Goal: Task Accomplishment & Management: Manage account settings

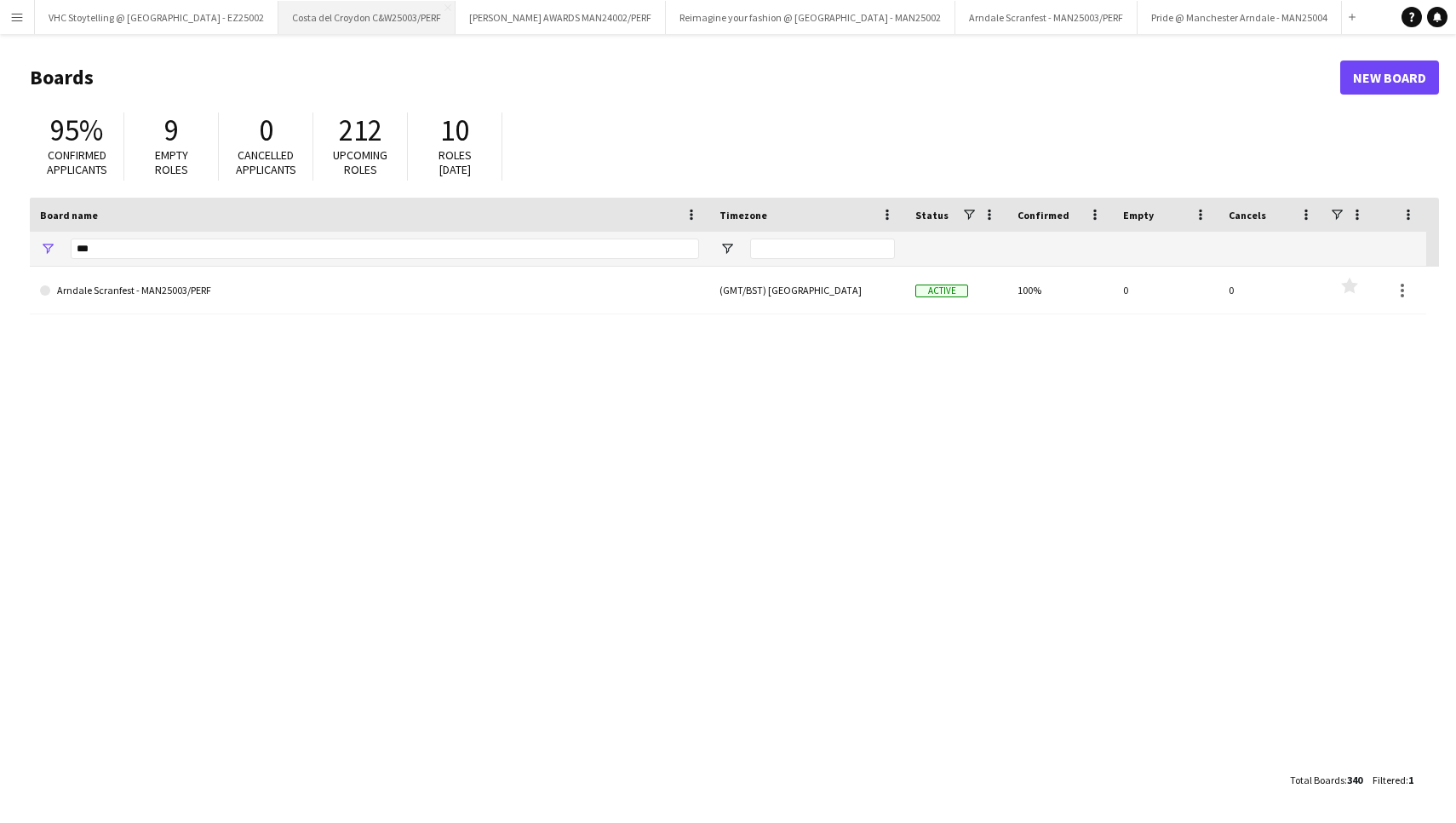
click at [361, 25] on button "Costa del Croydon C&W25003/PERF Close" at bounding box center [367, 17] width 177 height 33
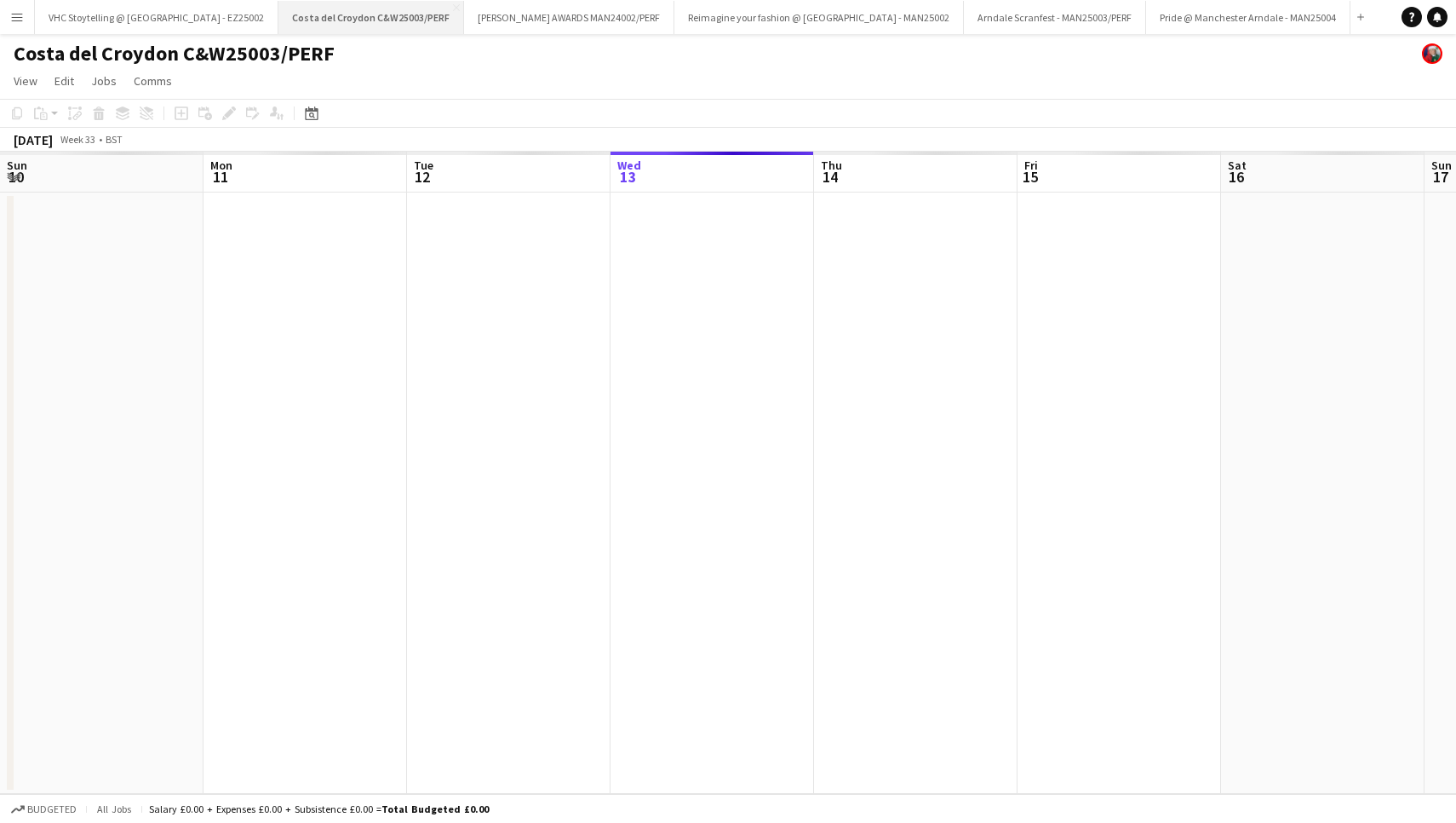
scroll to position [0, 407]
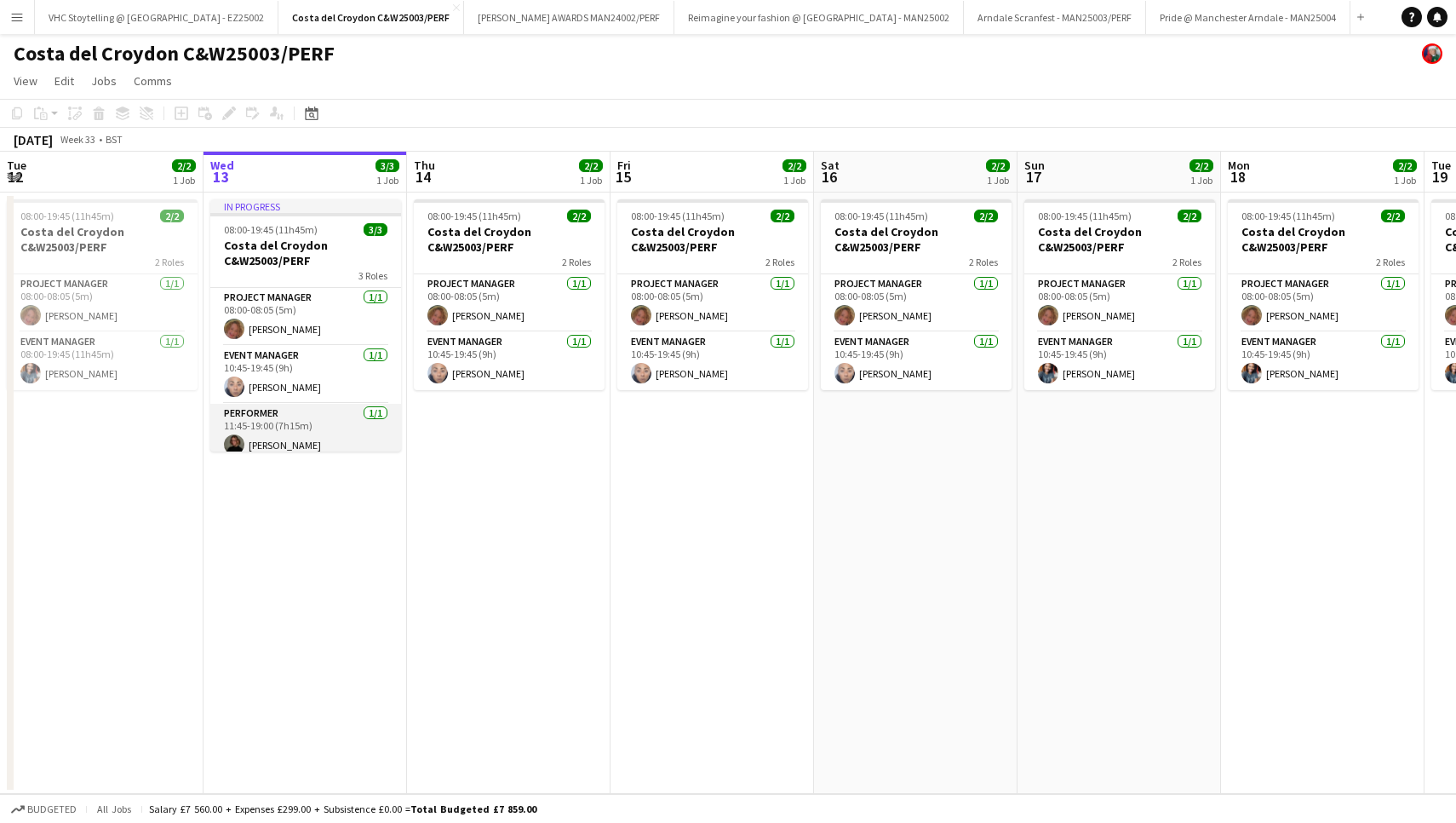
click at [304, 429] on app-card-role "Performer [DATE] 11:45-19:00 (7h15m) [PERSON_NAME]" at bounding box center [306, 432] width 190 height 58
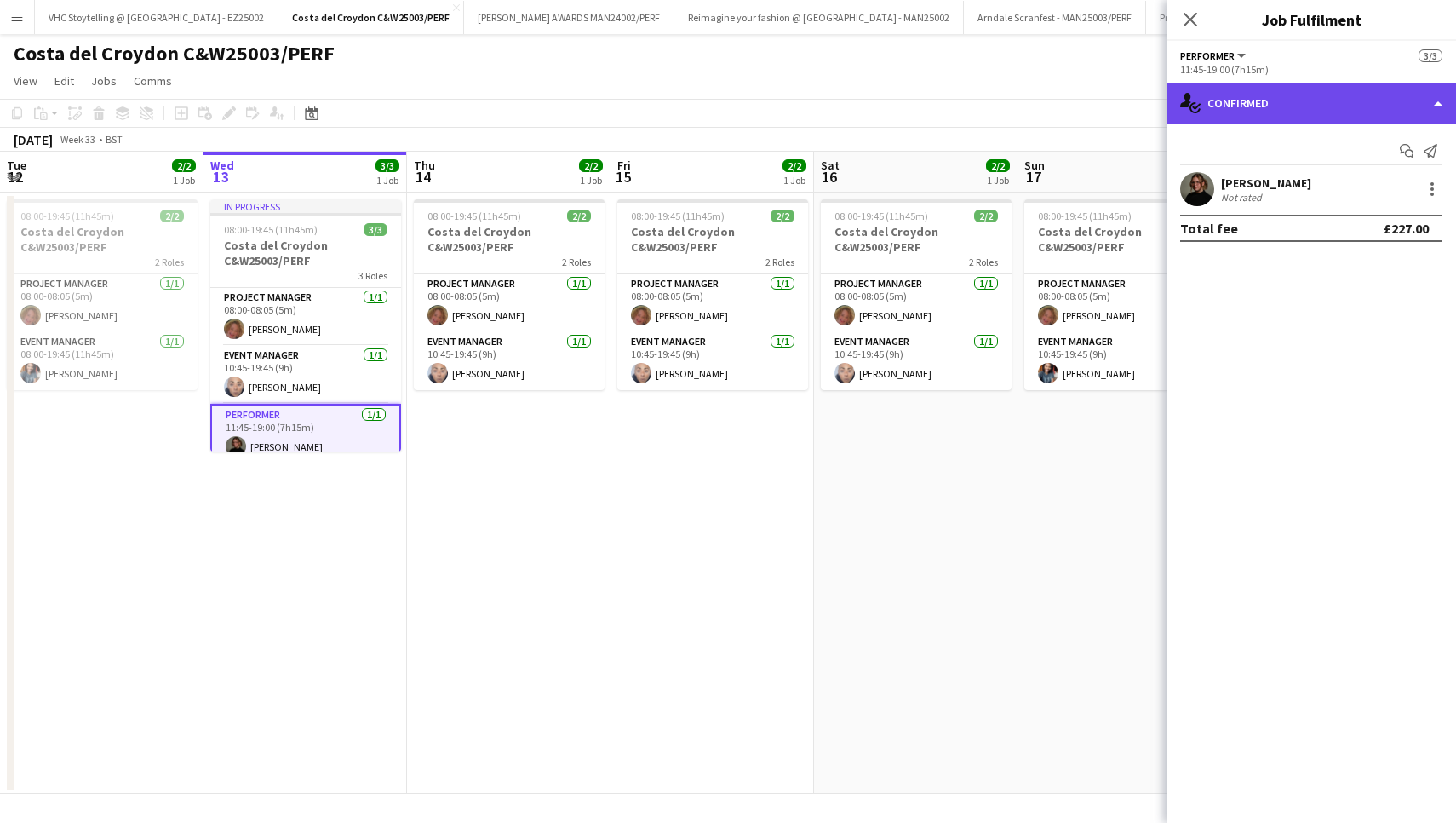
click at [1239, 105] on div "single-neutral-actions-check-2 Confirmed" at bounding box center [1311, 103] width 289 height 41
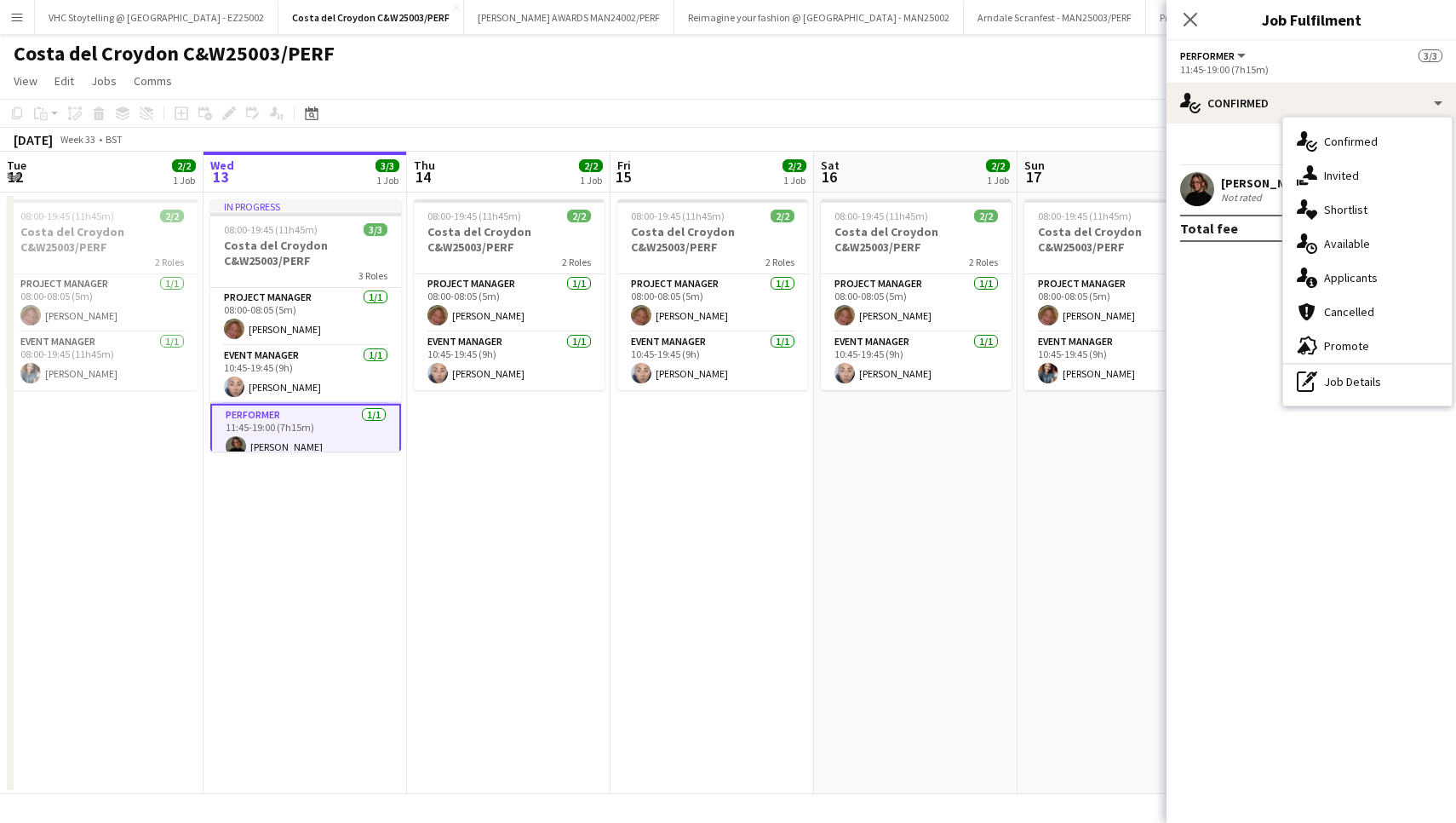
click at [385, 172] on div "3/3" at bounding box center [387, 165] width 24 height 15
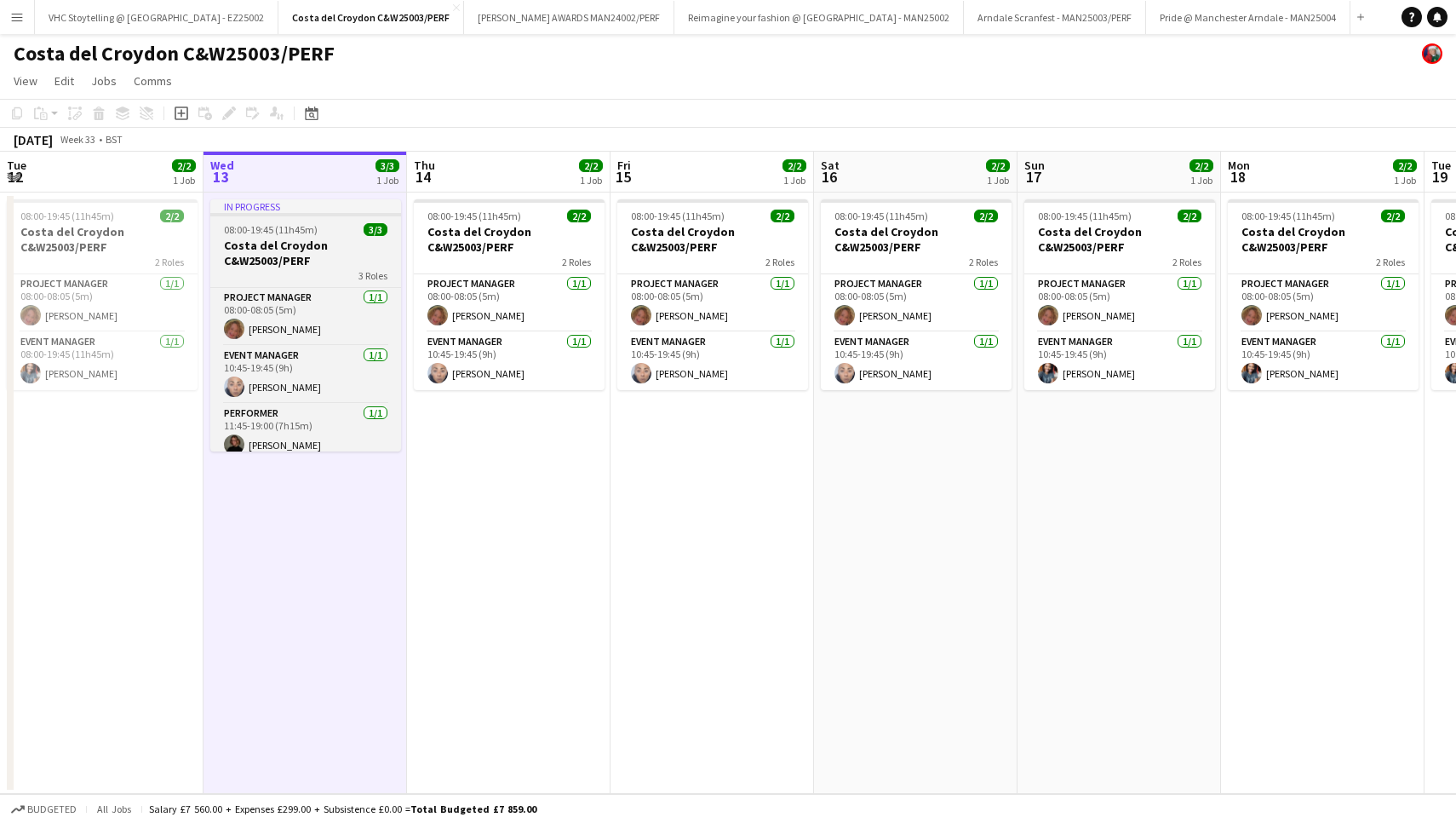
click at [372, 228] on span "3/3" at bounding box center [375, 229] width 24 height 12
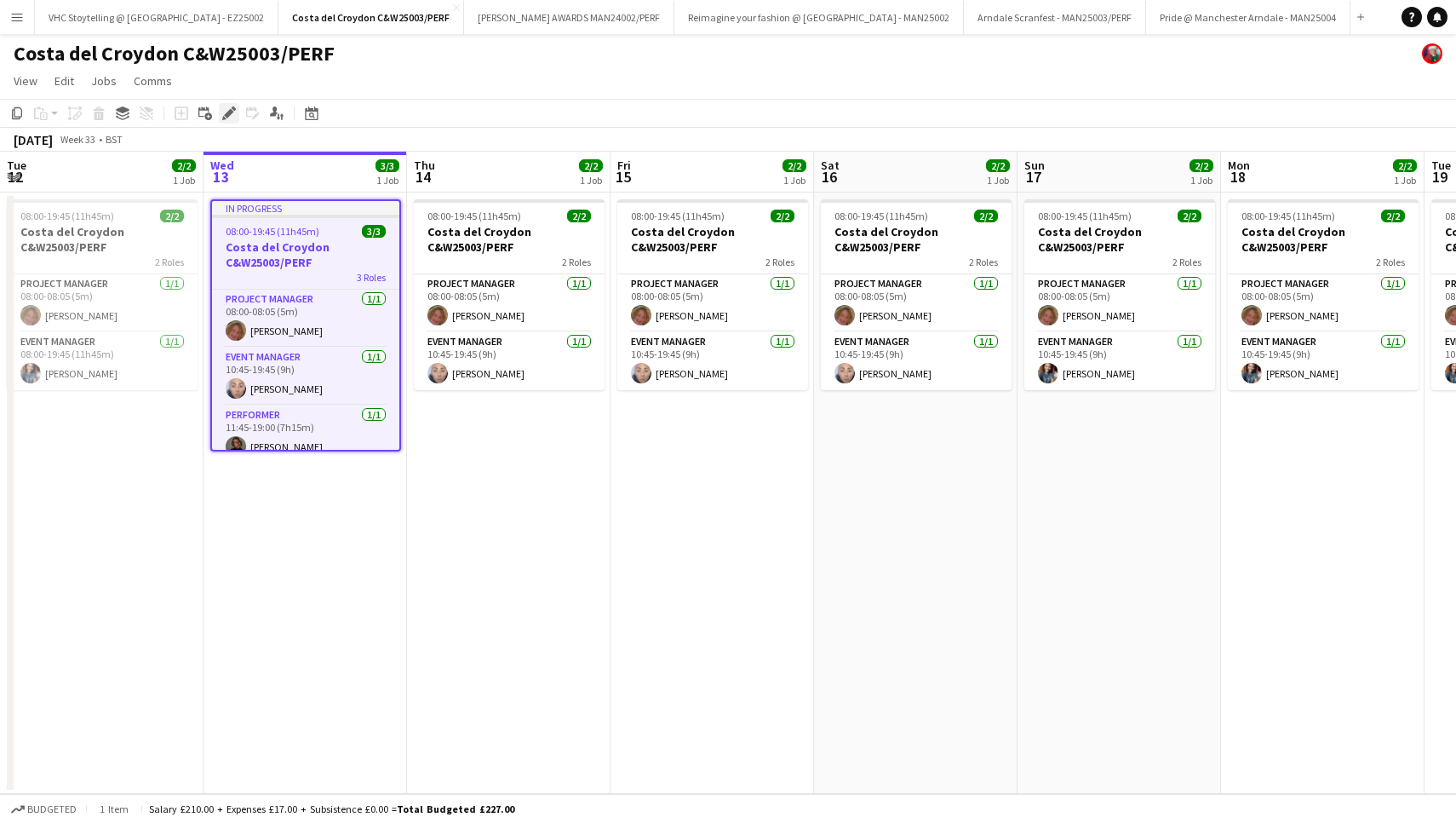
click at [225, 114] on icon "Edit" at bounding box center [229, 113] width 13 height 13
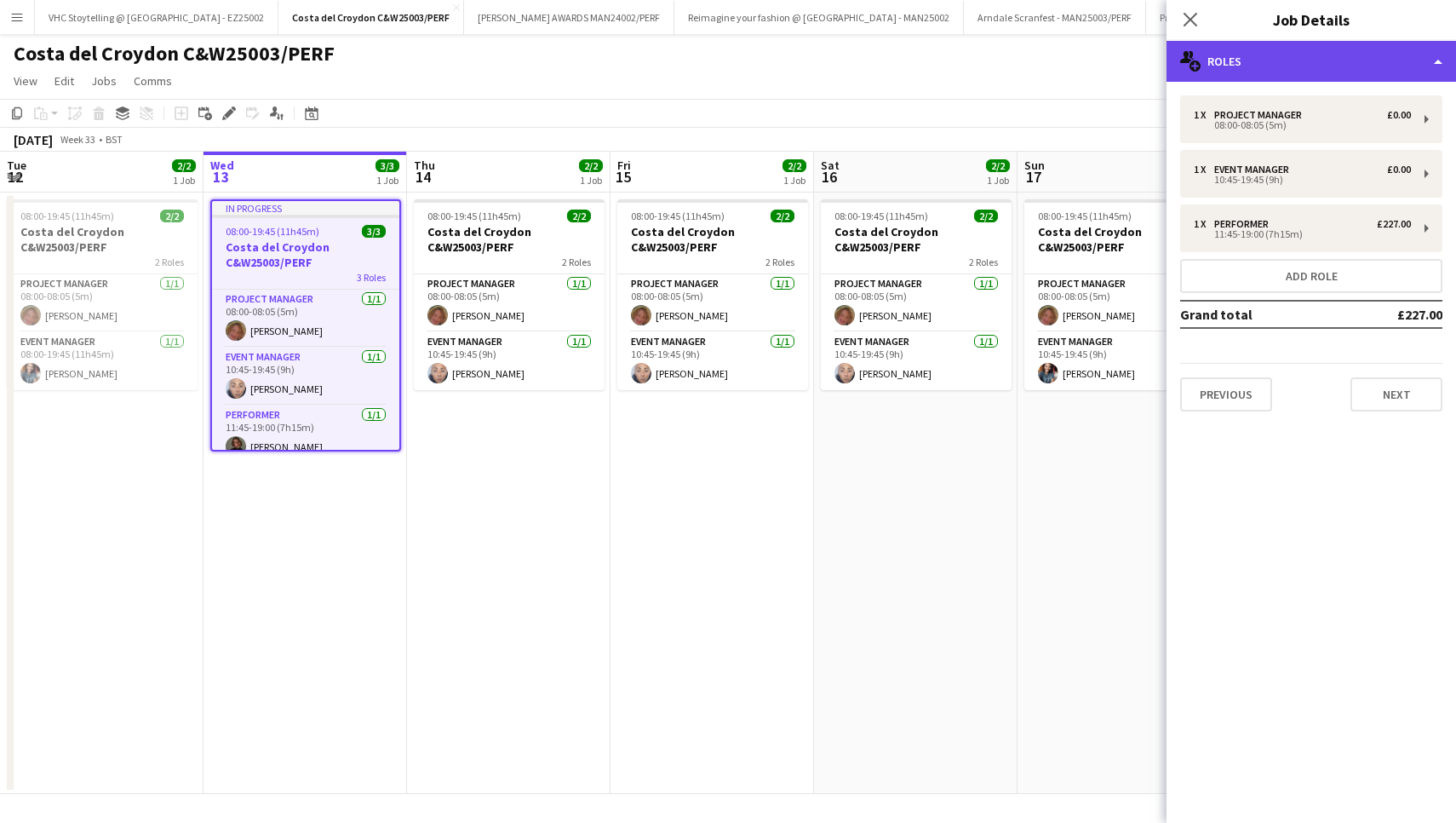
click at [1224, 46] on div "multiple-users-add Roles" at bounding box center [1311, 61] width 289 height 41
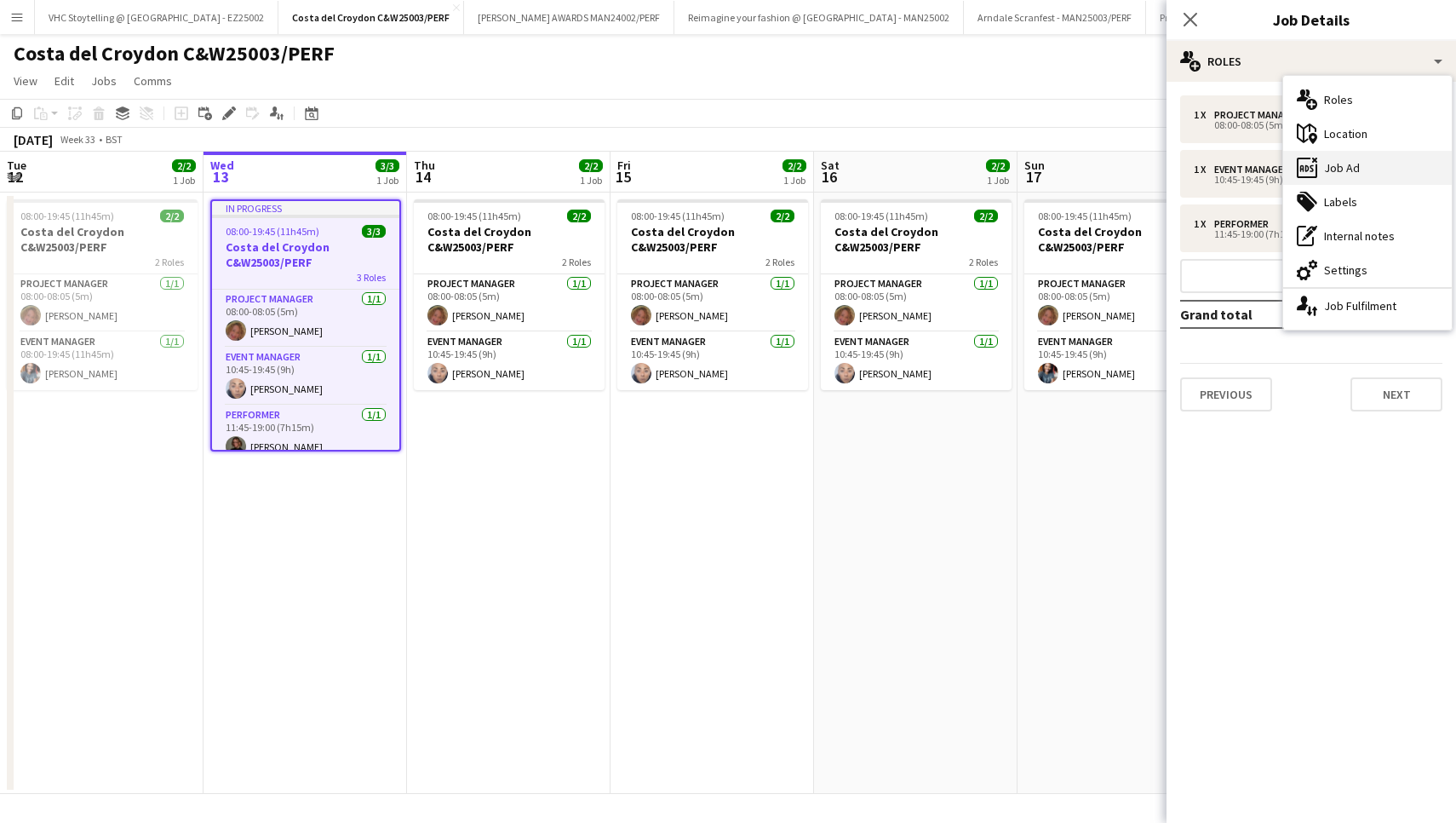
click at [1329, 160] on div "ads-window Job Ad" at bounding box center [1366, 168] width 169 height 34
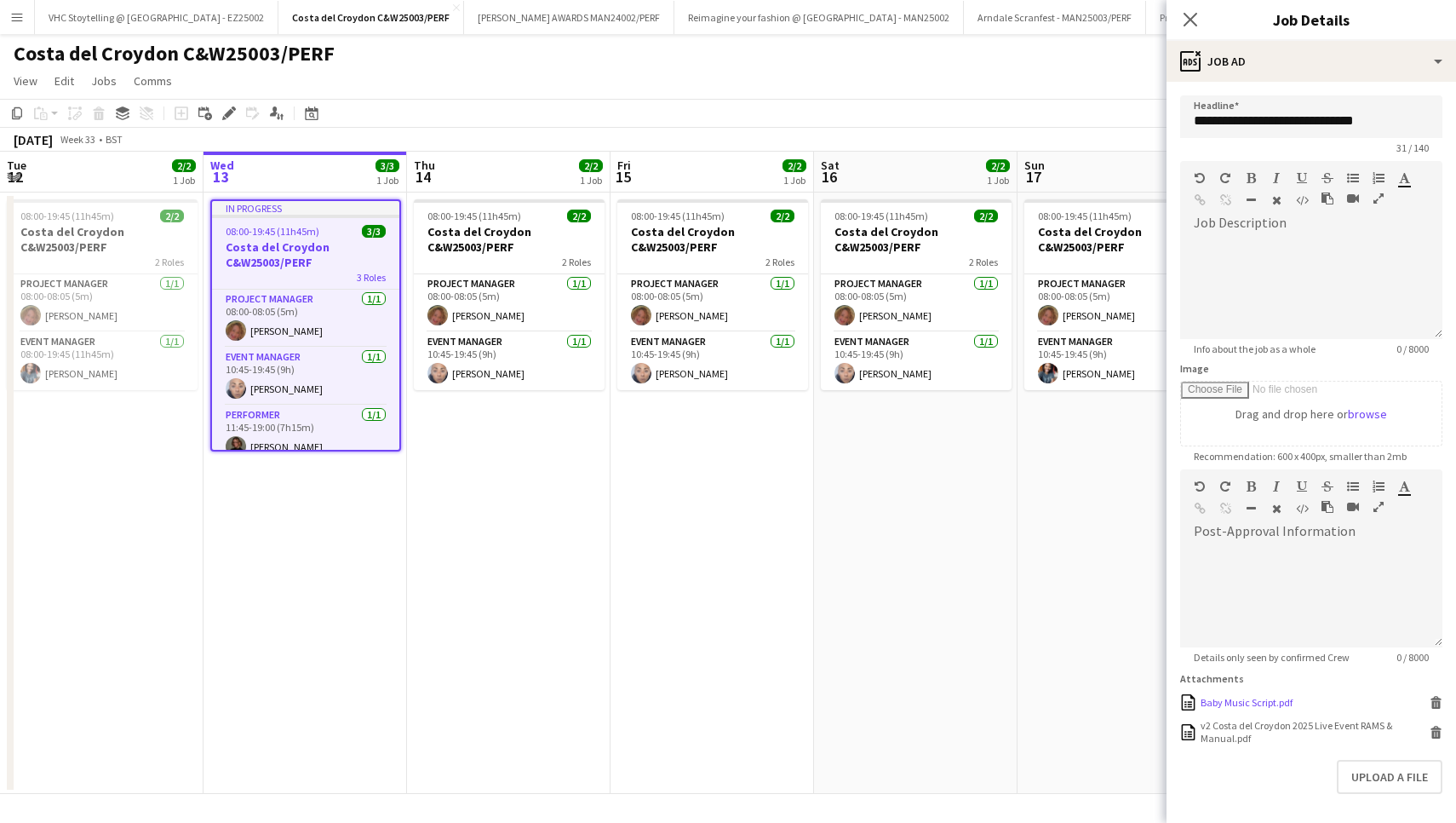
click at [1274, 703] on div "Baby Music Script.pdf" at bounding box center [1247, 702] width 92 height 12
click at [852, 56] on div "Costa del Croydon C&W25003/PERF" at bounding box center [728, 50] width 1456 height 32
